Goal: Information Seeking & Learning: Learn about a topic

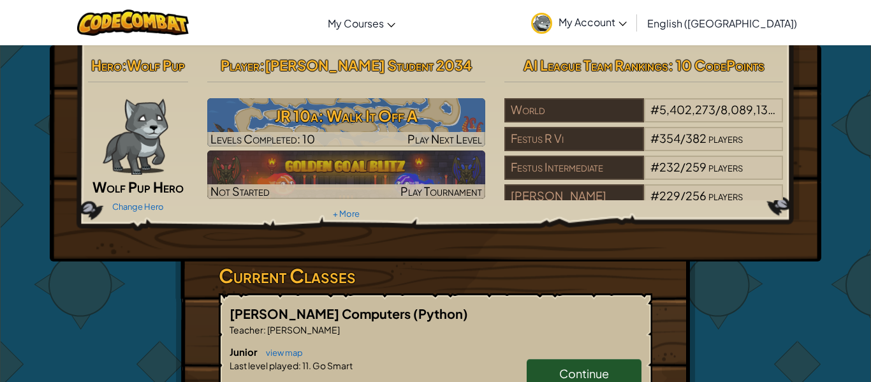
click at [580, 358] on h6 "Junior view map" at bounding box center [436, 352] width 412 height 14
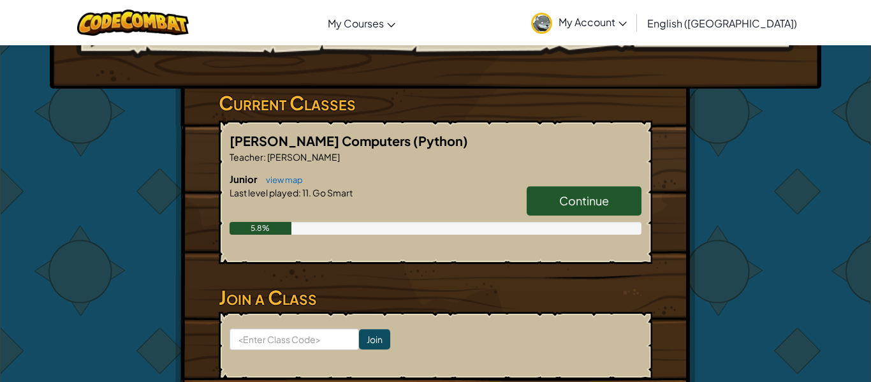
scroll to position [179, 0]
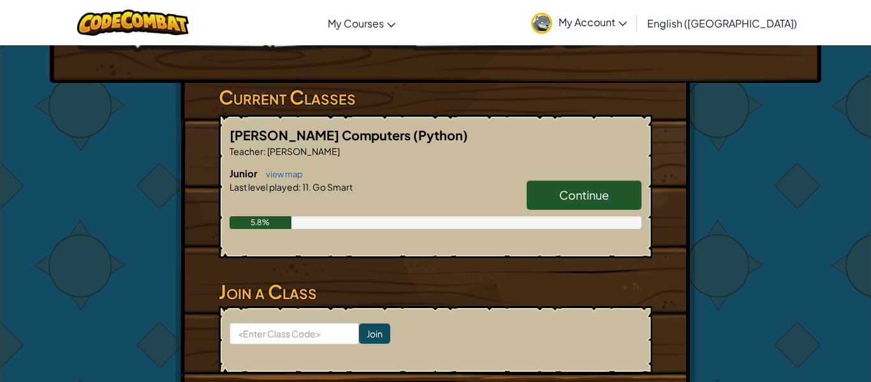
click at [564, 198] on span "Continue" at bounding box center [584, 194] width 50 height 15
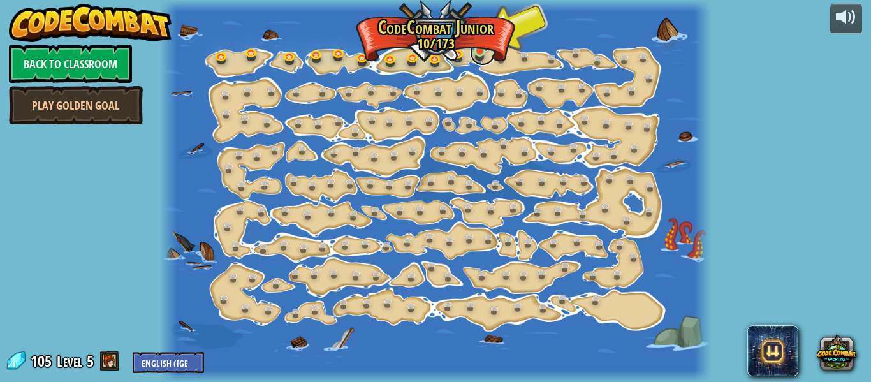
click at [481, 50] on link at bounding box center [483, 53] width 26 height 26
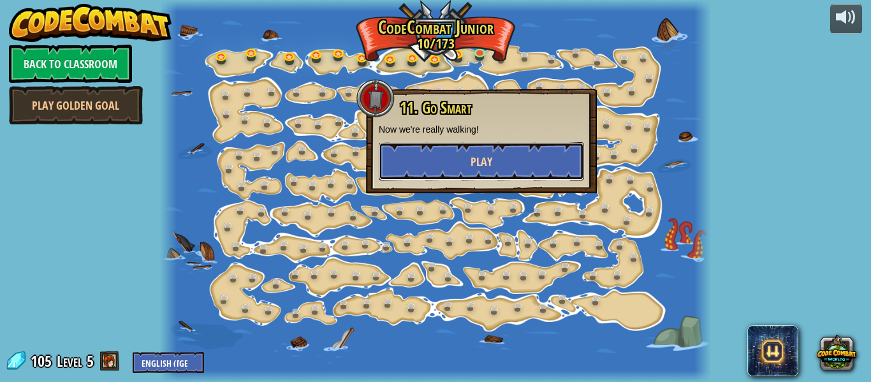
click at [515, 161] on button "Play" at bounding box center [481, 161] width 205 height 38
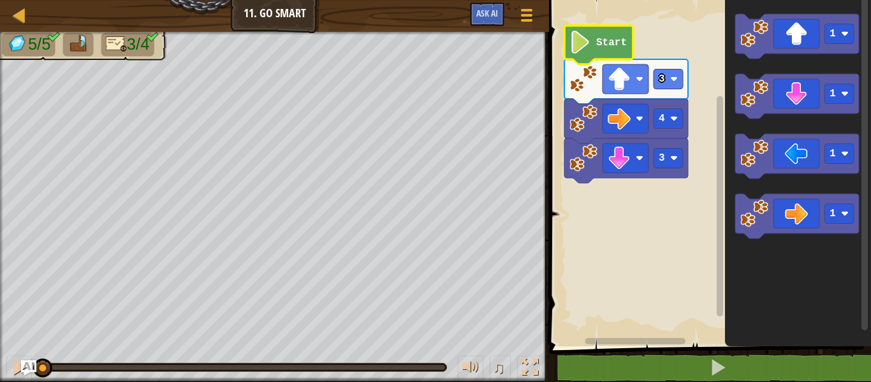
click at [574, 40] on image "Blockly Workspace" at bounding box center [580, 42] width 22 height 23
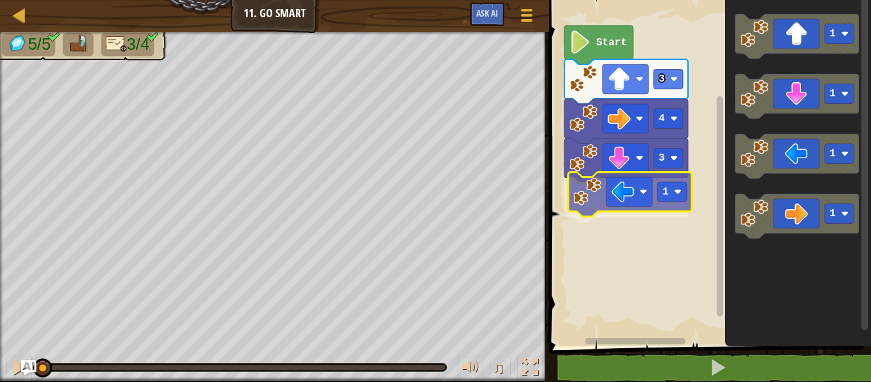
click at [627, 207] on div "3 1 4 3 Start 1 1 1 1 1" at bounding box center [708, 170] width 326 height 353
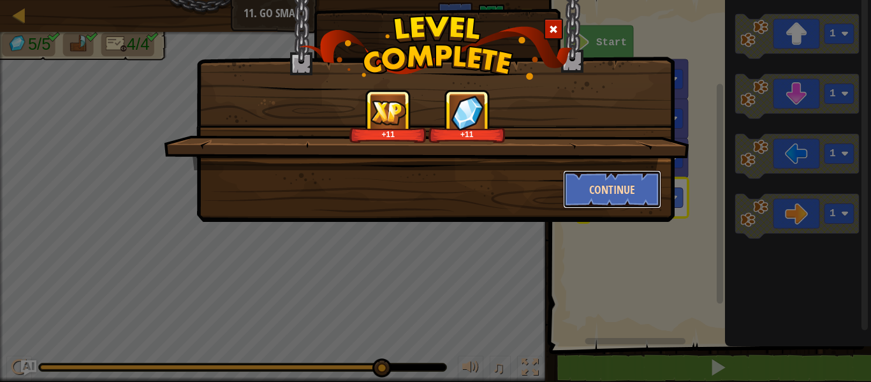
click at [599, 193] on button "Continue" at bounding box center [612, 189] width 99 height 38
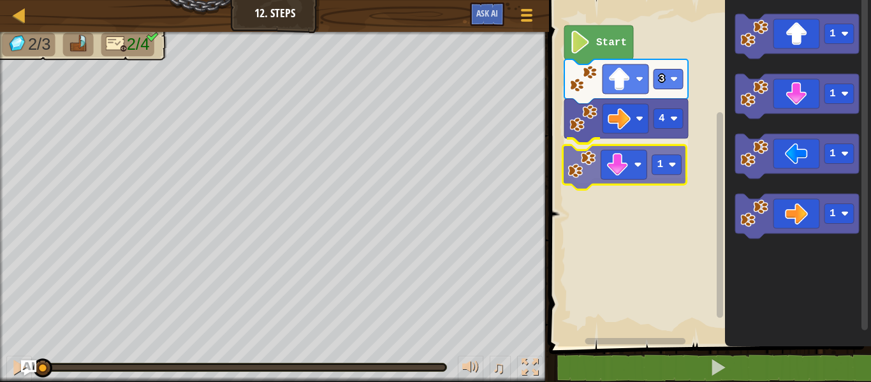
click at [633, 147] on div "4 1 3 Start 1 1 1 1 1" at bounding box center [708, 170] width 326 height 353
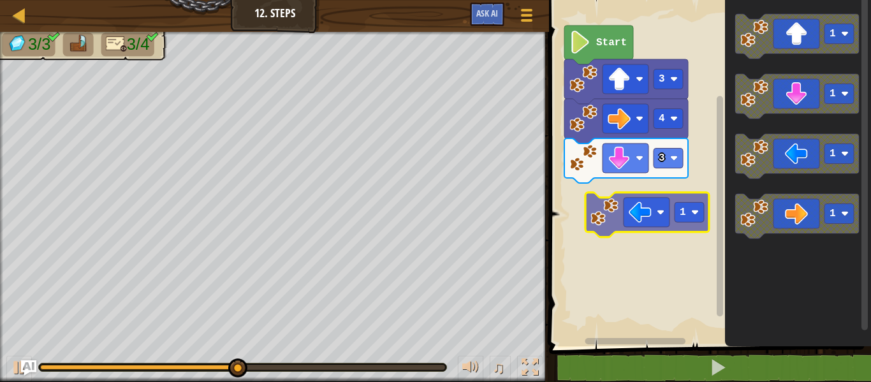
click at [605, 211] on div "Start 3 4 3 1 1 1 1 1" at bounding box center [708, 170] width 326 height 353
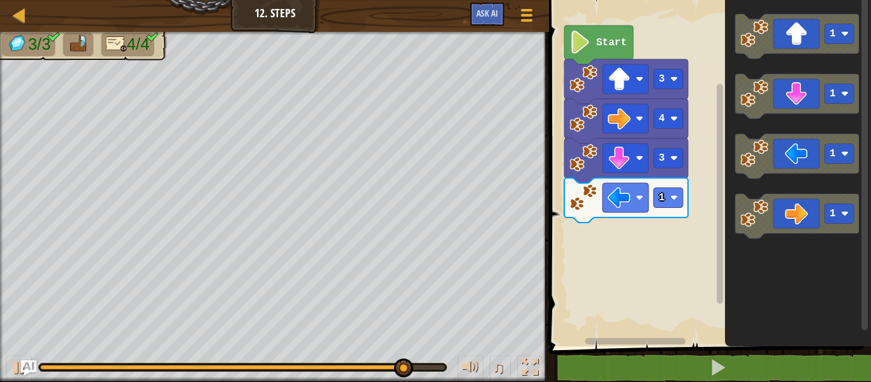
click at [622, 228] on div "Start 3 4 3 1 1 1 1 1" at bounding box center [708, 170] width 326 height 353
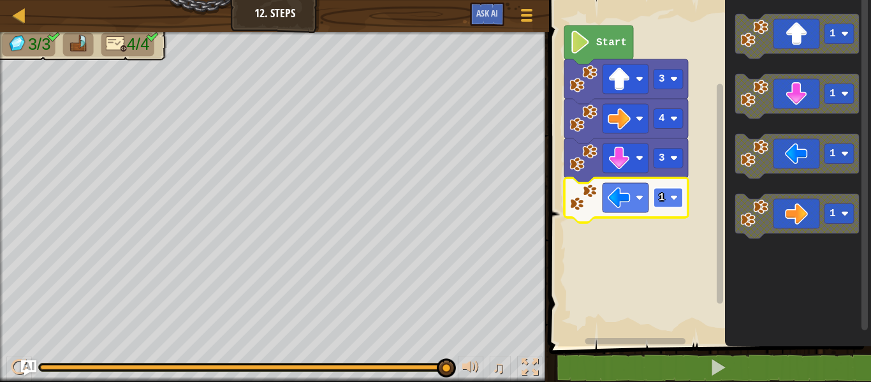
click at [670, 196] on rect "Blockly Workspace" at bounding box center [668, 198] width 29 height 20
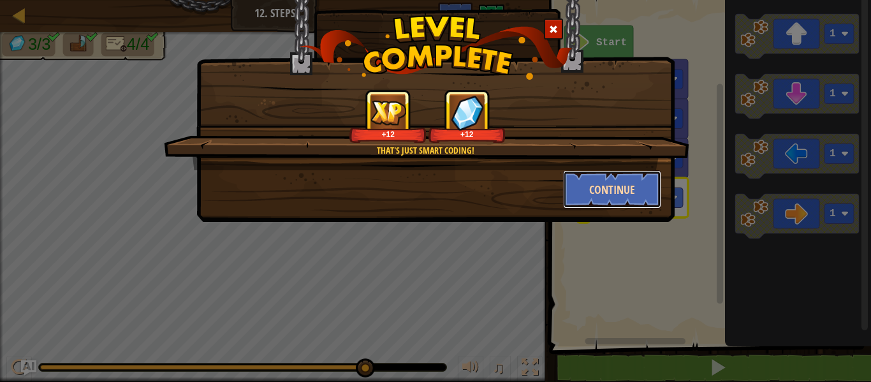
click at [637, 195] on button "Continue" at bounding box center [612, 189] width 99 height 38
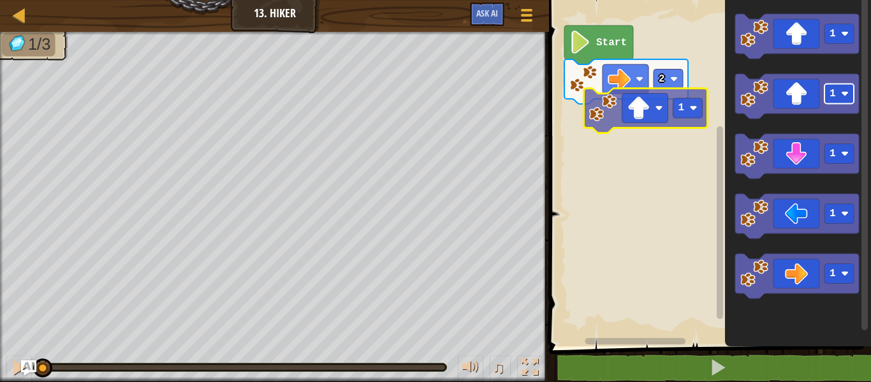
click at [669, 117] on div "2 Start 1 1 1 1 1 1" at bounding box center [708, 170] width 326 height 353
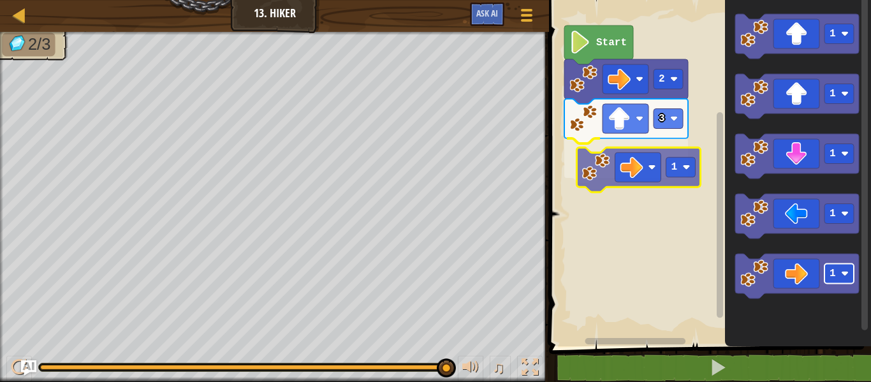
click at [665, 160] on div "Start 2 3 1 1 1 1 1 1 1" at bounding box center [708, 170] width 326 height 353
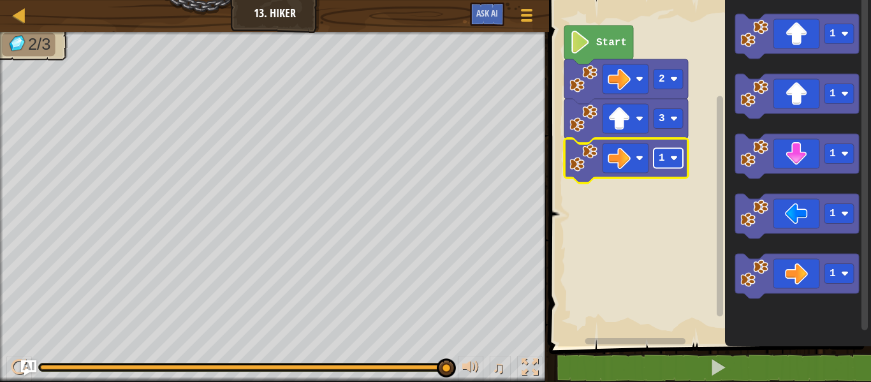
click at [663, 158] on text "1" at bounding box center [662, 157] width 6 height 11
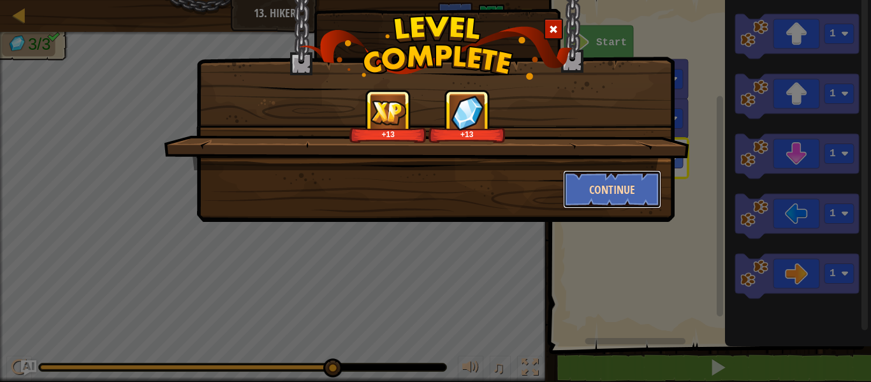
click at [615, 175] on button "Continue" at bounding box center [612, 189] width 99 height 38
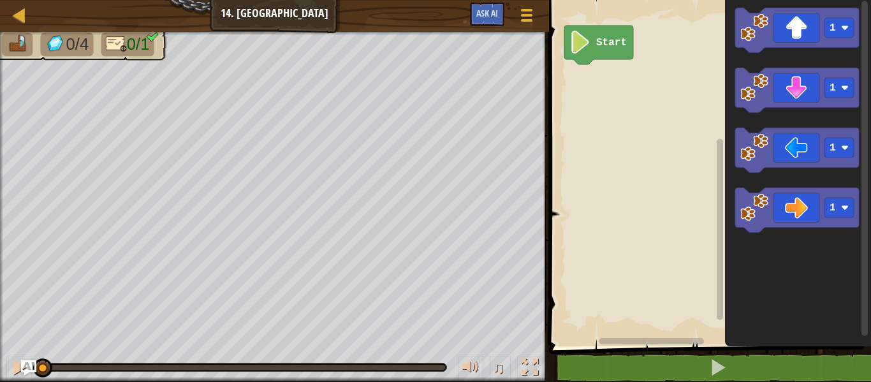
click at [753, 180] on icon "Blockly Workspace" at bounding box center [798, 170] width 146 height 353
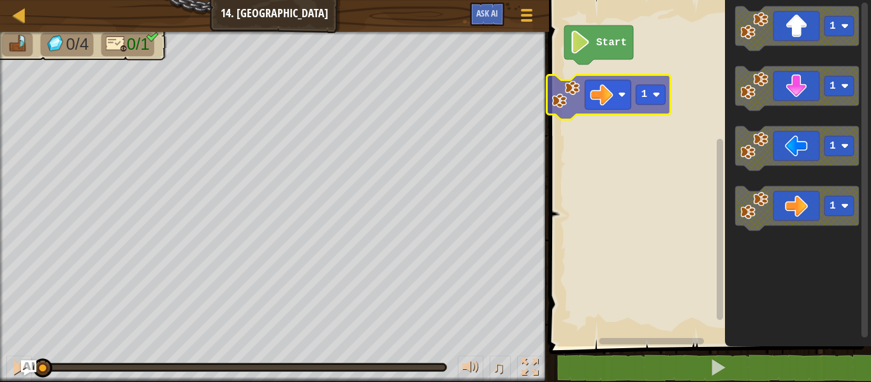
click at [567, 75] on div "Start 1 1 1 1 1" at bounding box center [708, 170] width 326 height 353
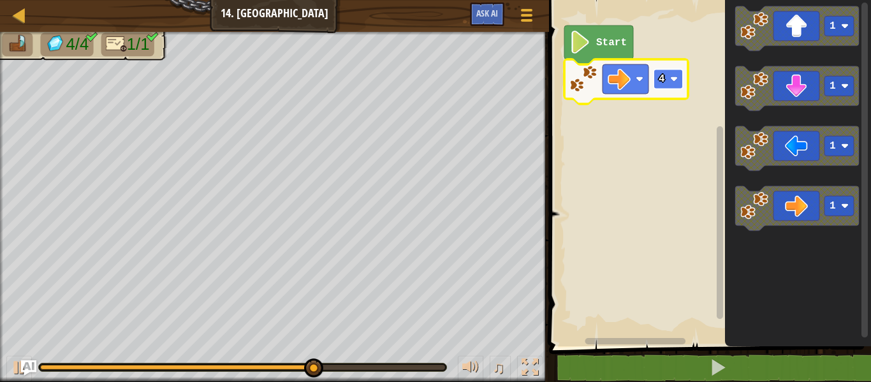
click at [671, 78] on image "Blockly Workspace" at bounding box center [674, 79] width 8 height 8
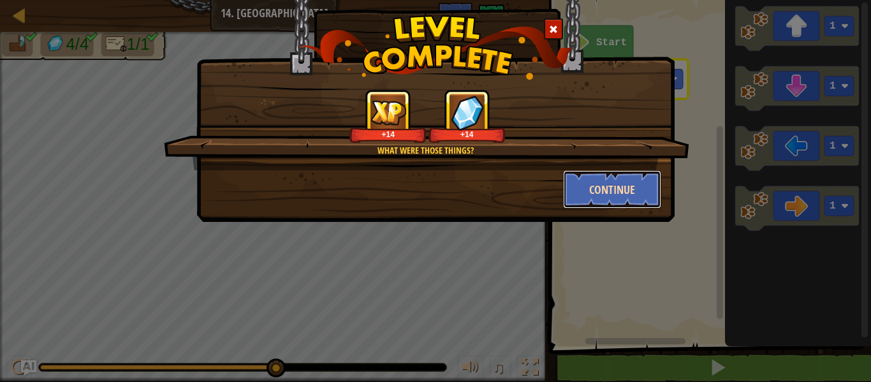
click at [626, 194] on button "Continue" at bounding box center [612, 189] width 99 height 38
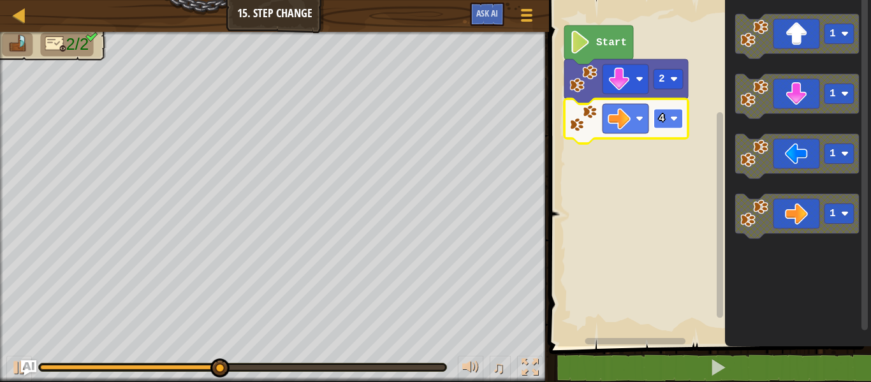
click at [666, 121] on rect "Blockly Workspace" at bounding box center [668, 119] width 29 height 20
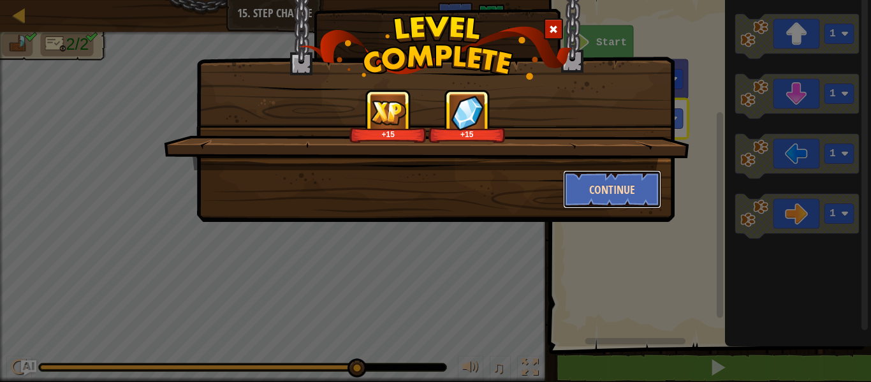
click at [645, 193] on button "Continue" at bounding box center [612, 189] width 99 height 38
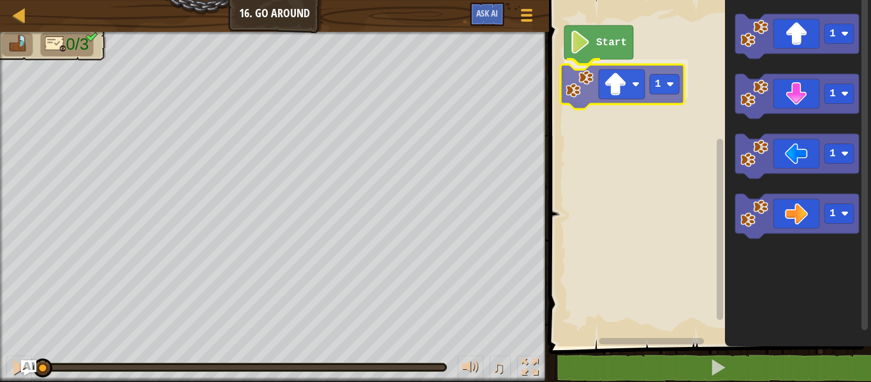
click at [606, 75] on div "Start 1 1 1 1 1 1" at bounding box center [708, 170] width 326 height 353
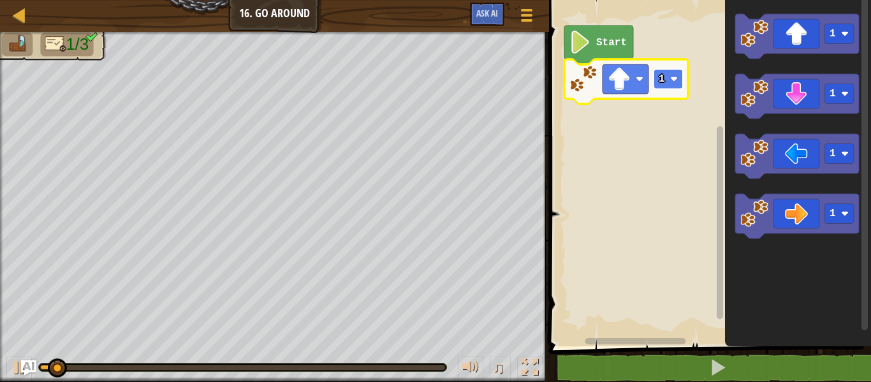
click at [662, 77] on text "1" at bounding box center [662, 78] width 6 height 11
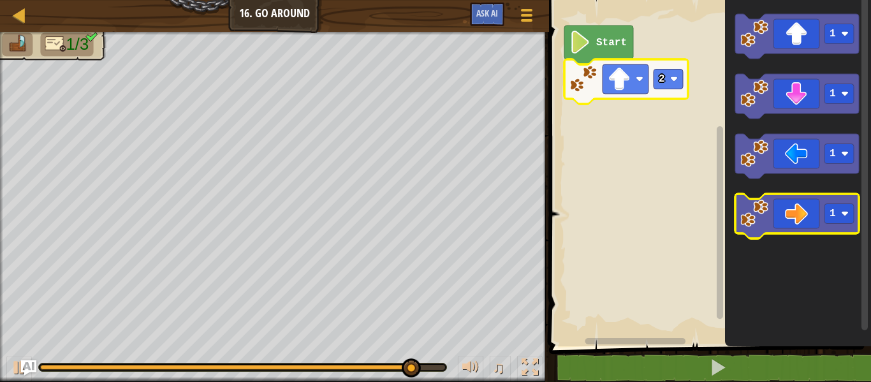
click at [807, 200] on icon "Blockly Workspace" at bounding box center [797, 216] width 124 height 45
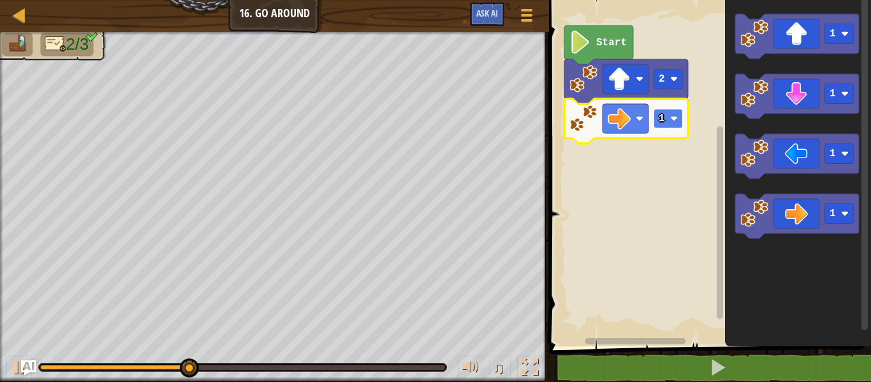
click at [671, 115] on image "Blockly Workspace" at bounding box center [674, 119] width 8 height 8
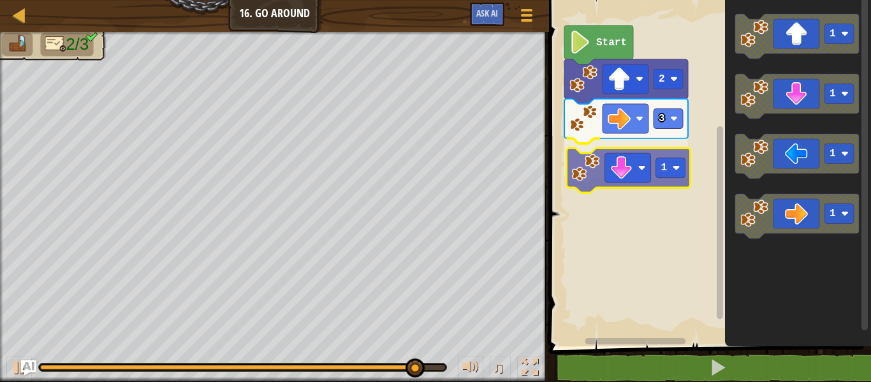
click at [602, 170] on div "Start 2 3 1 1 1 1 1 1" at bounding box center [708, 170] width 326 height 353
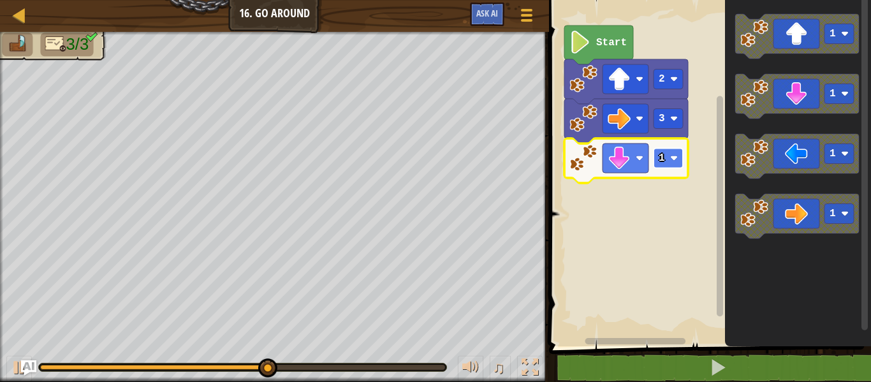
click at [663, 165] on rect "Blockly Workspace" at bounding box center [668, 159] width 29 height 20
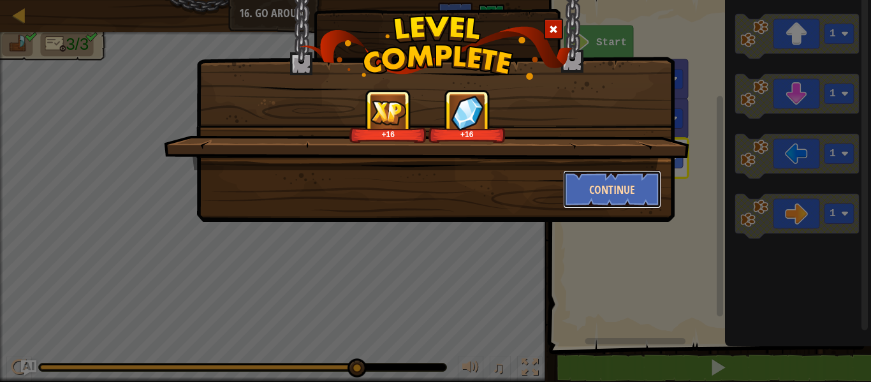
click at [637, 205] on button "Continue" at bounding box center [612, 189] width 99 height 38
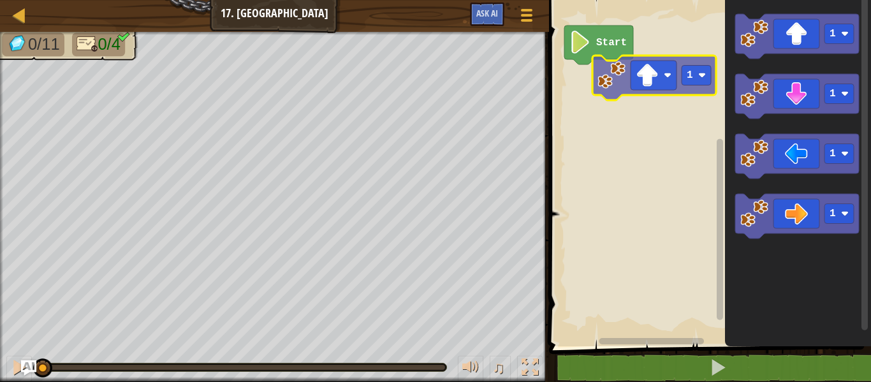
click at [585, 80] on div "Start 1 1 1 1 1" at bounding box center [708, 170] width 326 height 353
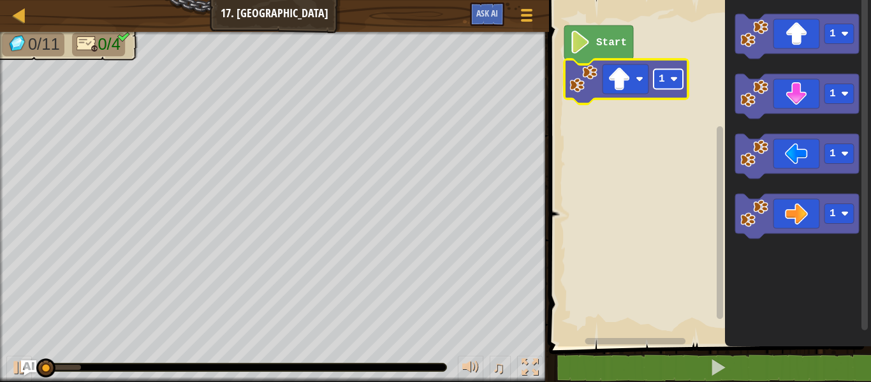
click at [660, 83] on text "1" at bounding box center [662, 78] width 6 height 11
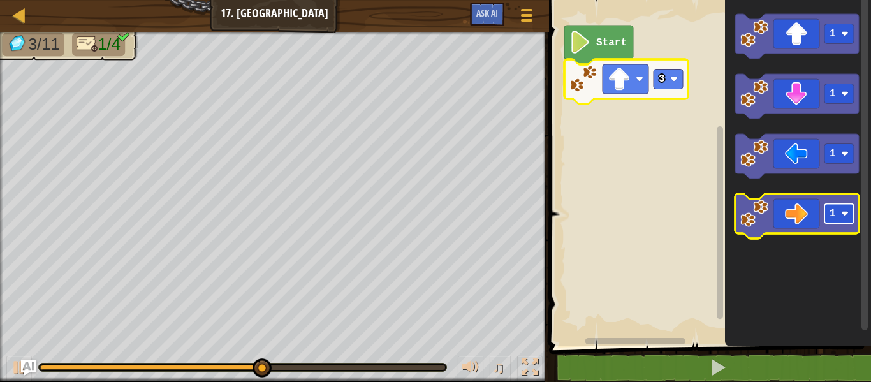
click at [830, 218] on text "1" at bounding box center [833, 213] width 6 height 11
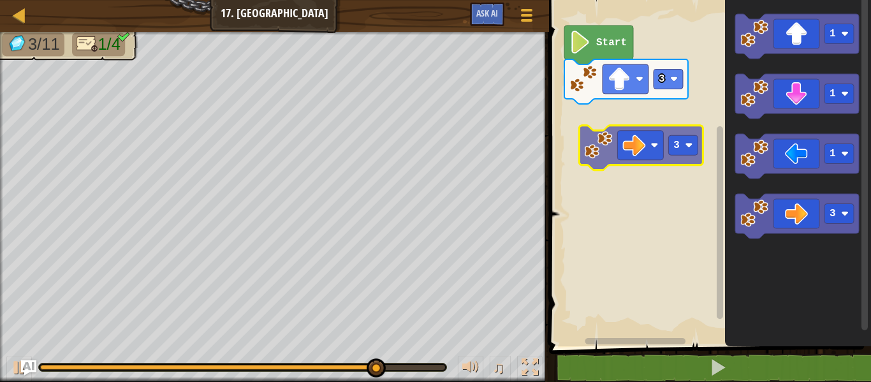
click at [641, 144] on div "Start 3 1 1 1 3 3" at bounding box center [708, 170] width 326 height 353
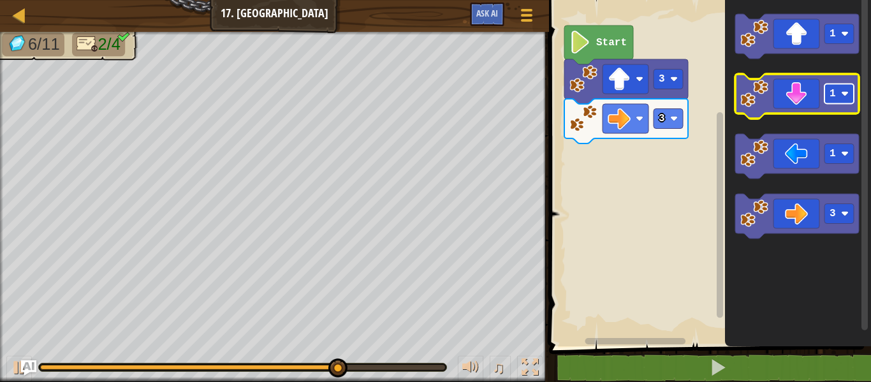
click at [829, 95] on rect "Blockly Workspace" at bounding box center [839, 94] width 29 height 20
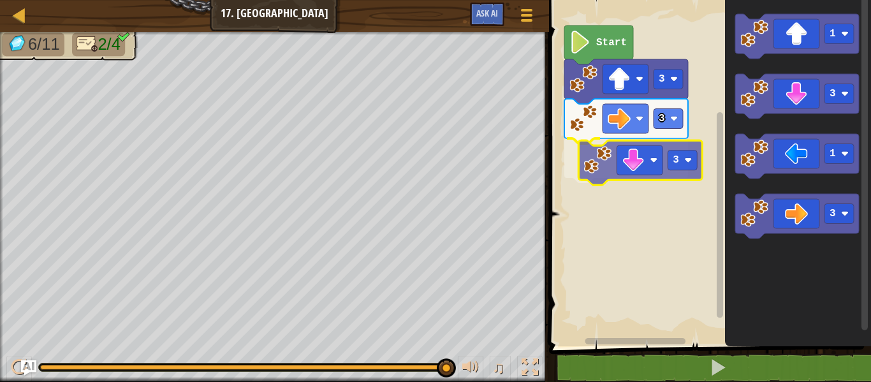
click at [644, 159] on div "3 3 3 Start 1 3 1 3 3" at bounding box center [708, 170] width 326 height 353
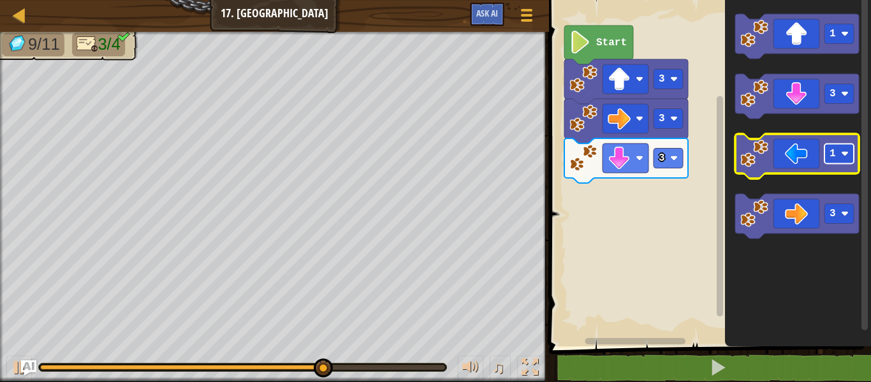
click at [826, 155] on rect "Blockly Workspace" at bounding box center [839, 154] width 29 height 20
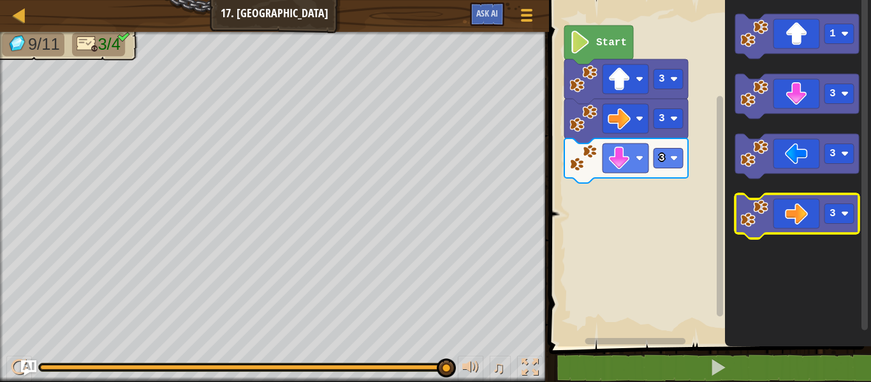
click at [781, 214] on icon "Blockly Workspace" at bounding box center [797, 216] width 124 height 45
